Goal: Register for event/course

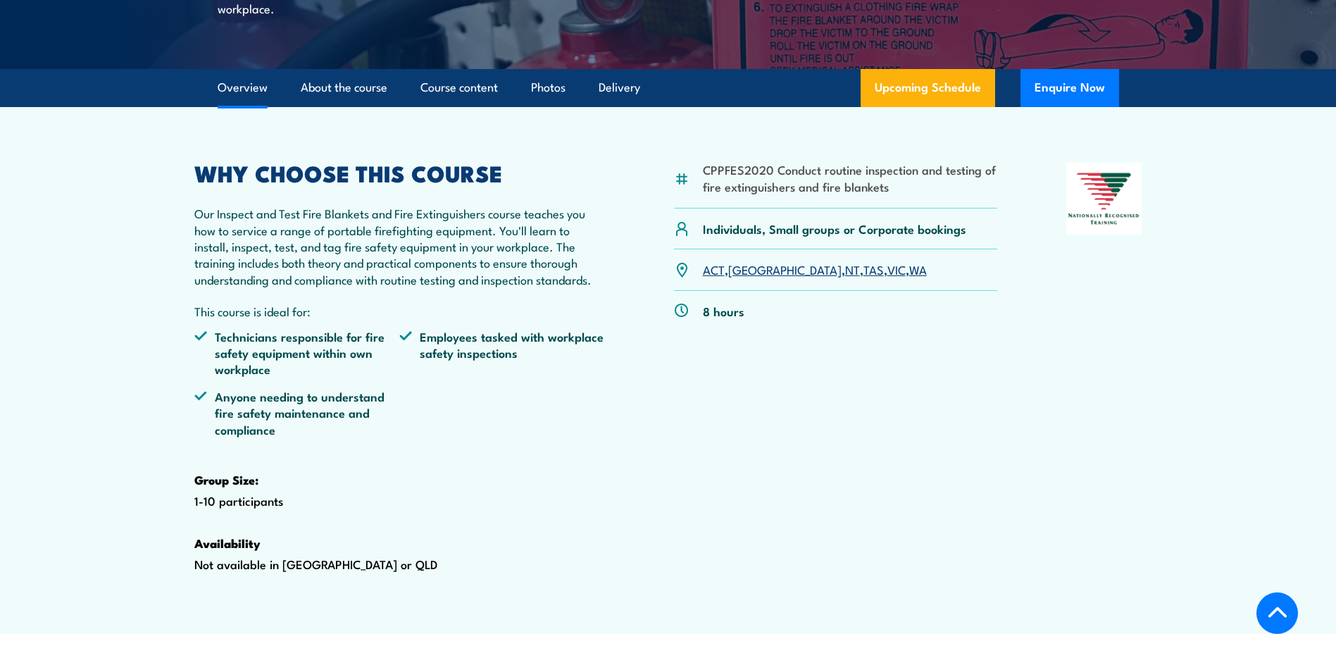
scroll to position [422, 0]
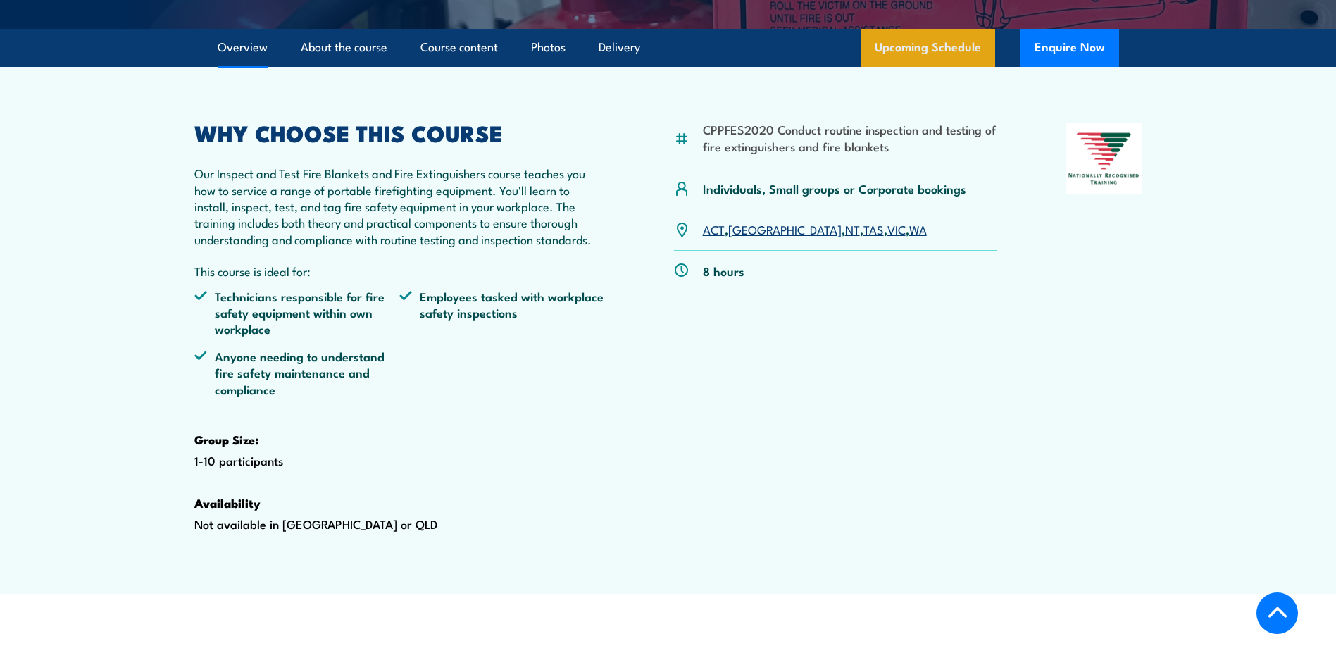
click at [950, 67] on link "Upcoming Schedule" at bounding box center [927, 48] width 134 height 38
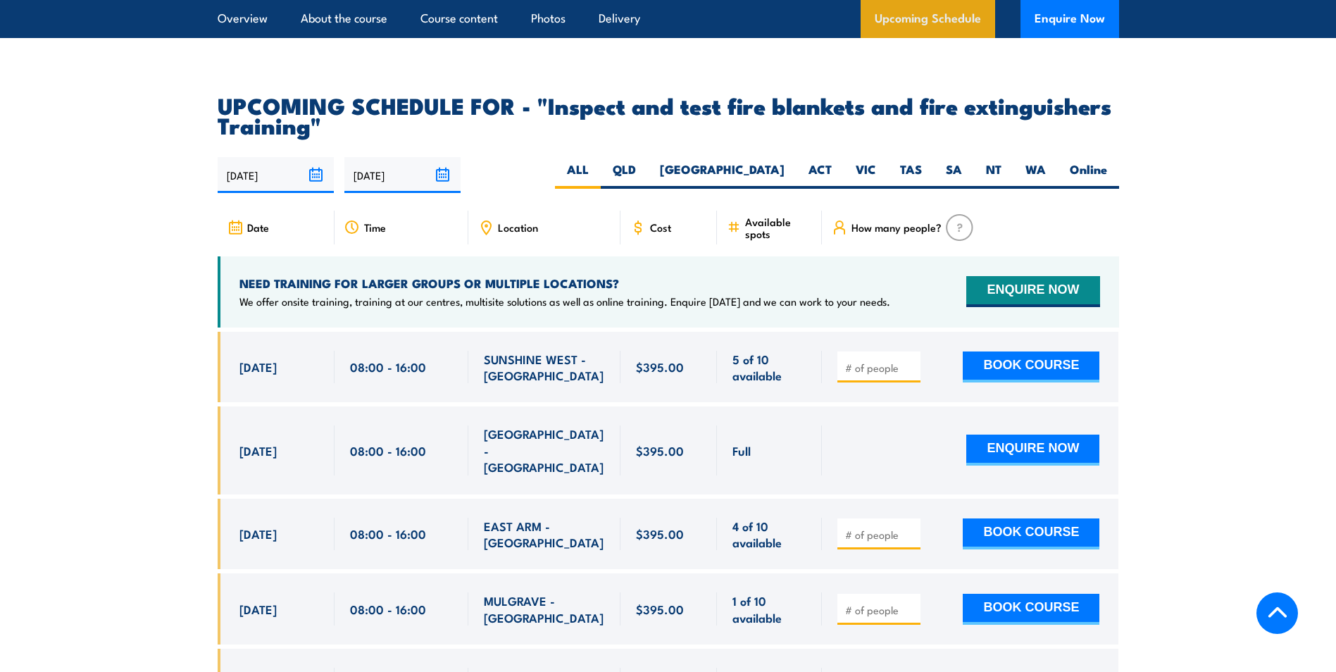
scroll to position [2615, 0]
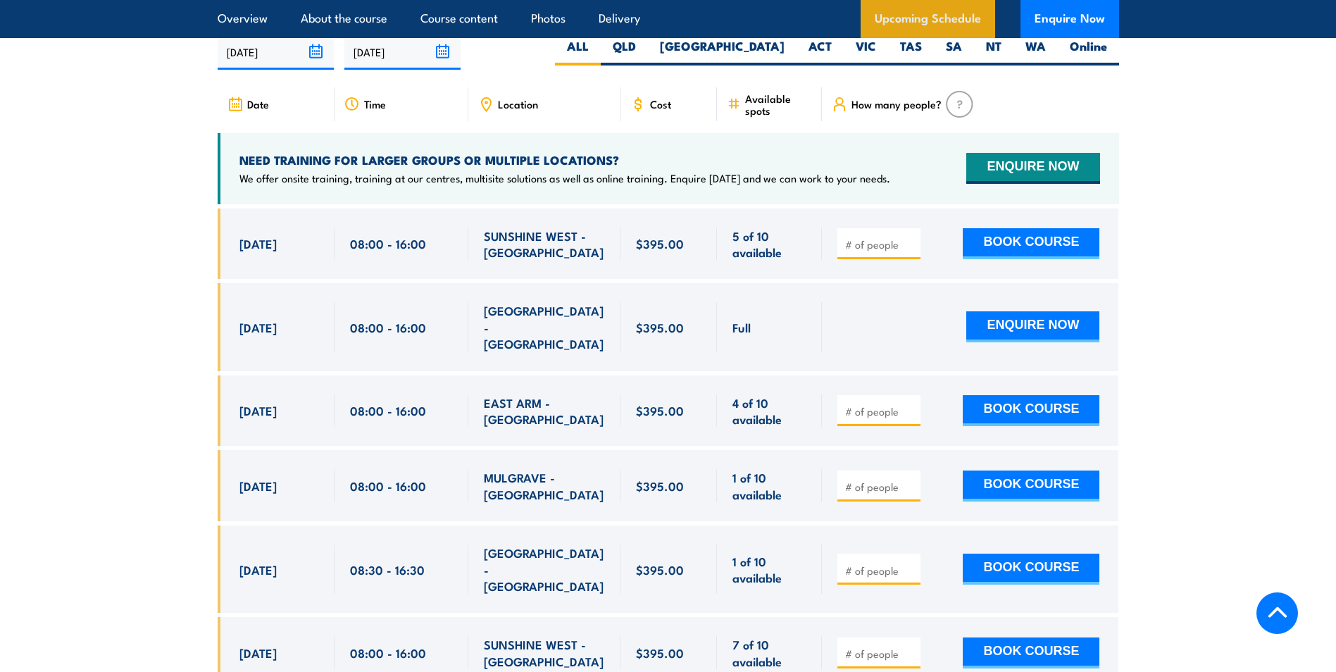
click at [950, 65] on label "SA" at bounding box center [954, 51] width 40 height 27
click at [962, 47] on input "SA" at bounding box center [966, 42] width 9 height 9
radio input "true"
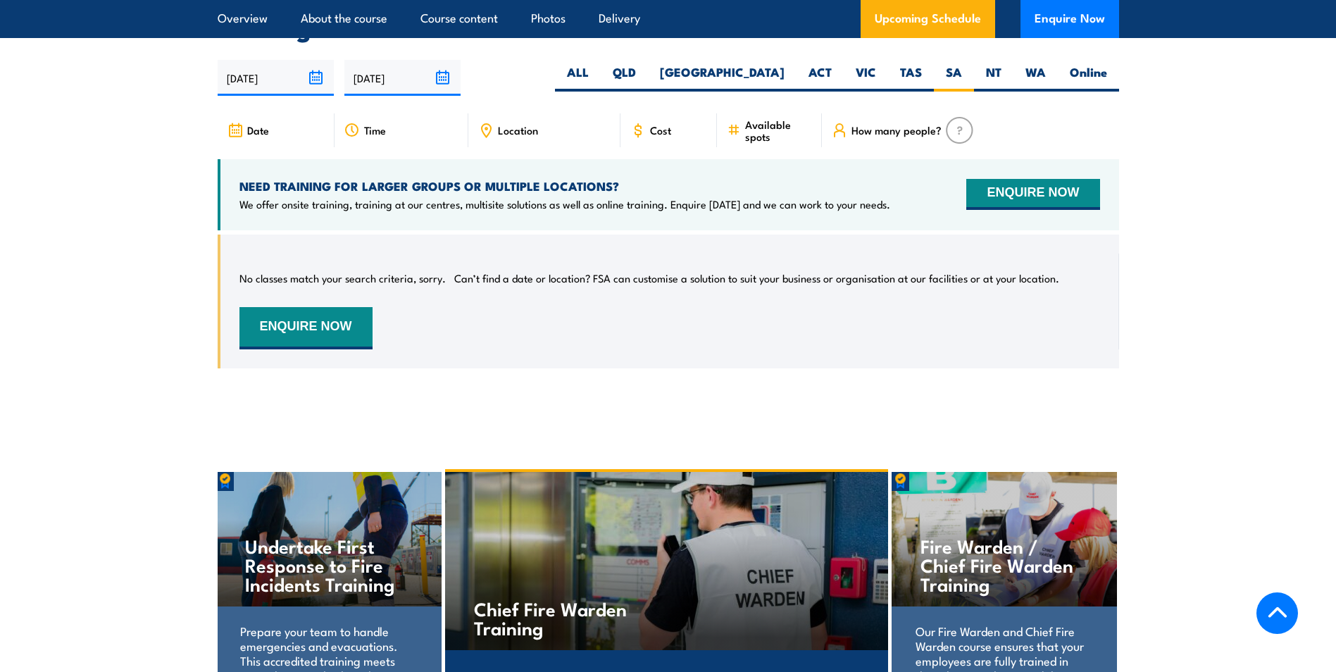
scroll to position [2615, 0]
